Goal: Task Accomplishment & Management: Complete application form

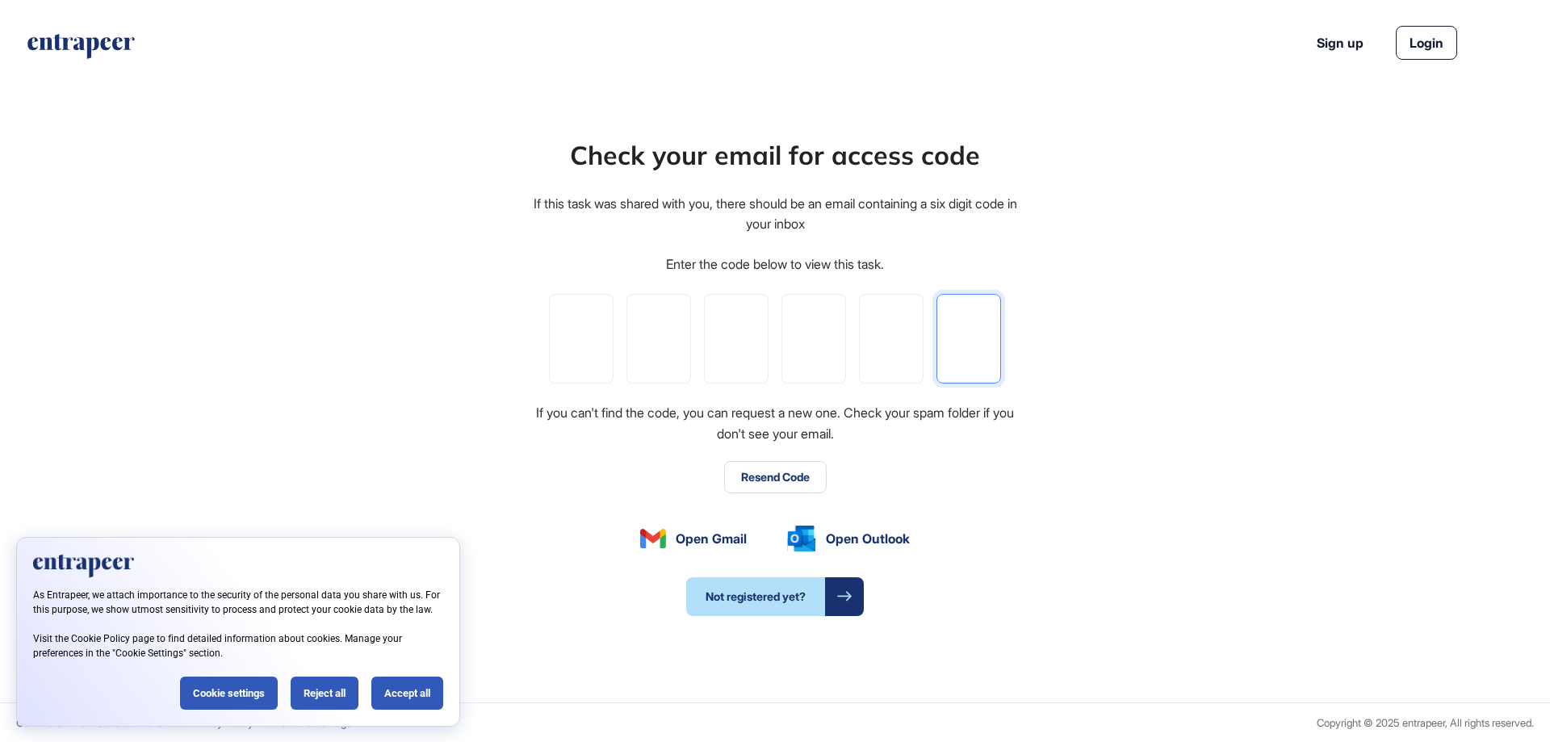
paste input "*"
type input "*"
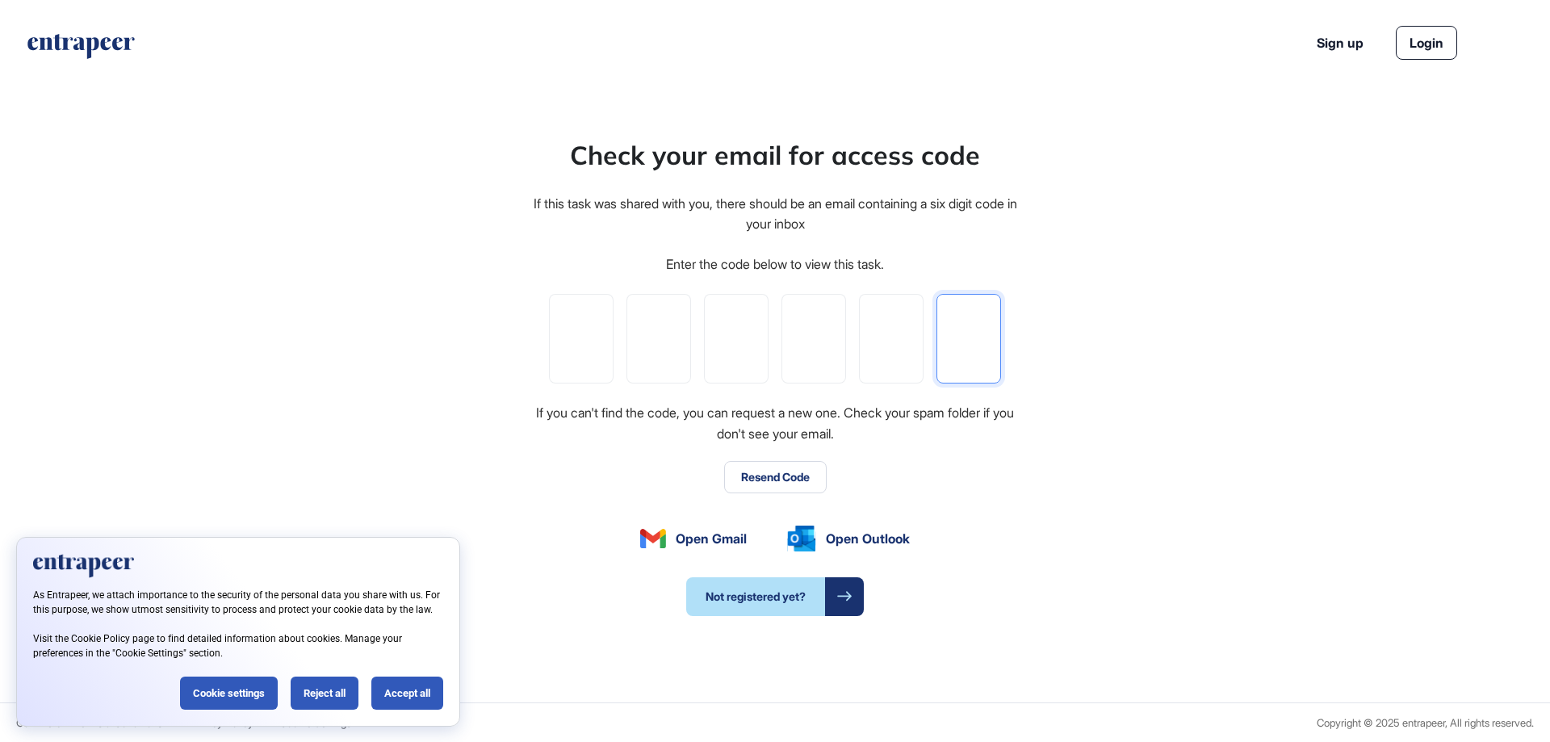
type input "*"
click at [396, 705] on div "Accept all" at bounding box center [407, 693] width 72 height 33
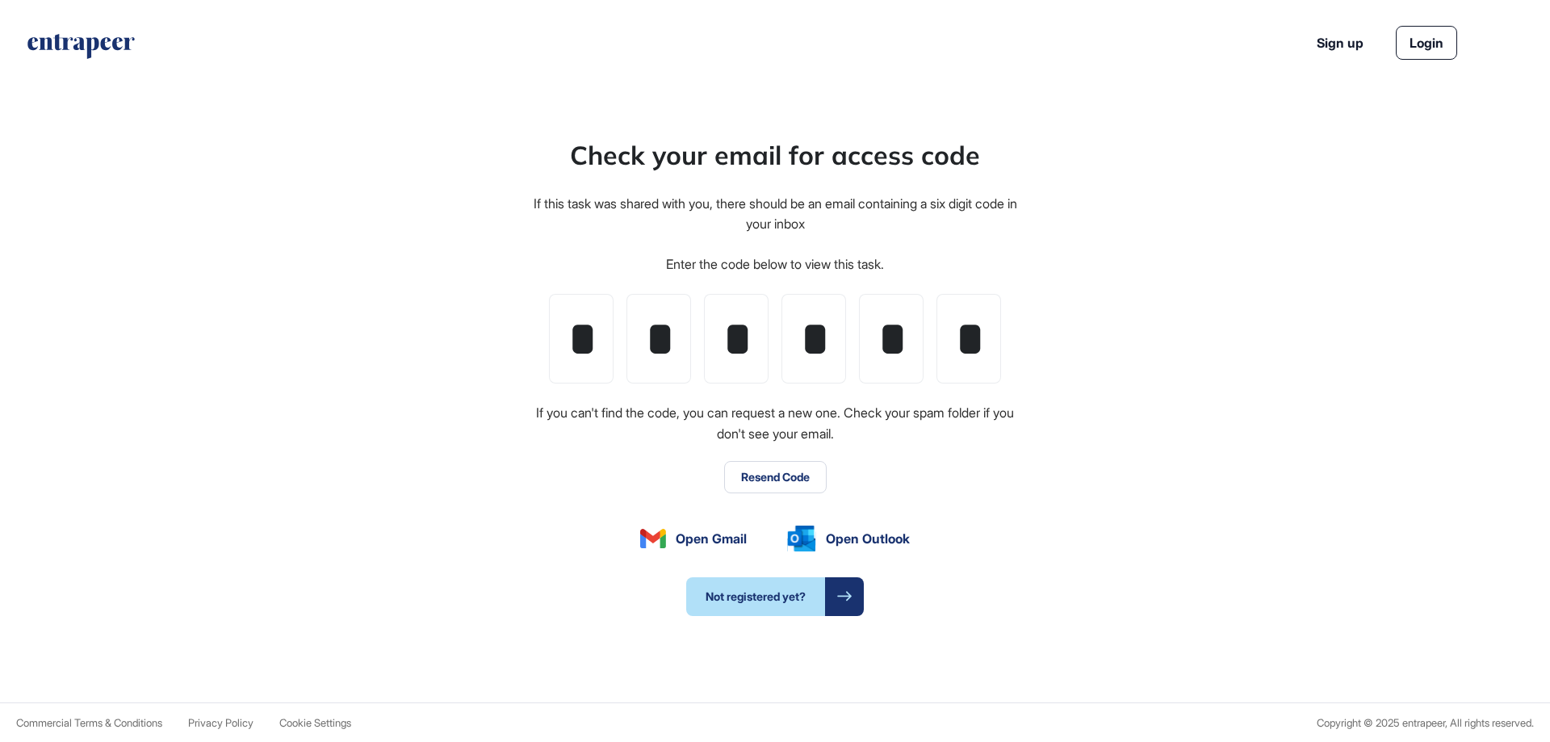
click at [1417, 48] on link "Login" at bounding box center [1426, 43] width 61 height 34
paste input "*"
type input "*"
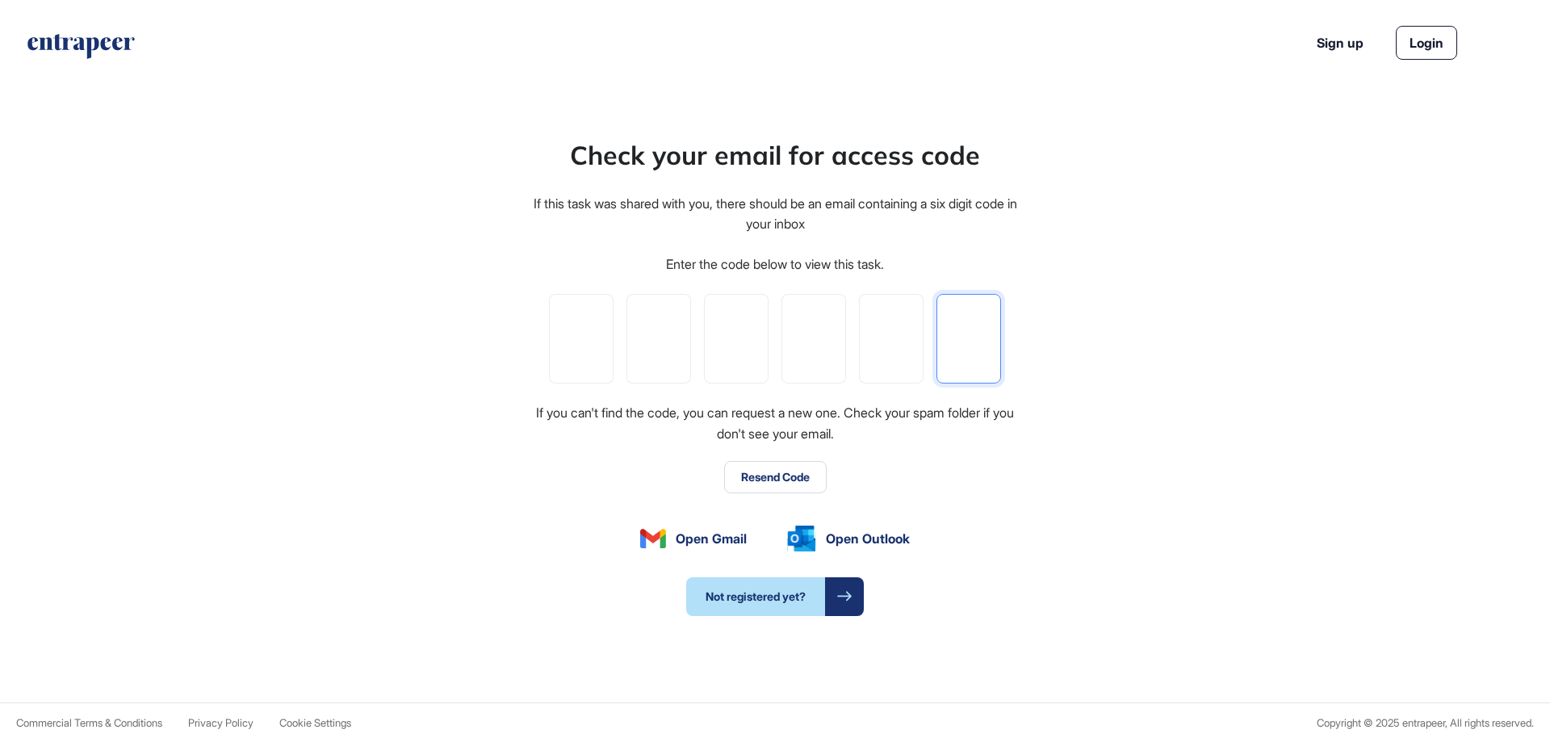
type input "*"
